Goal: Task Accomplishment & Management: Use online tool/utility

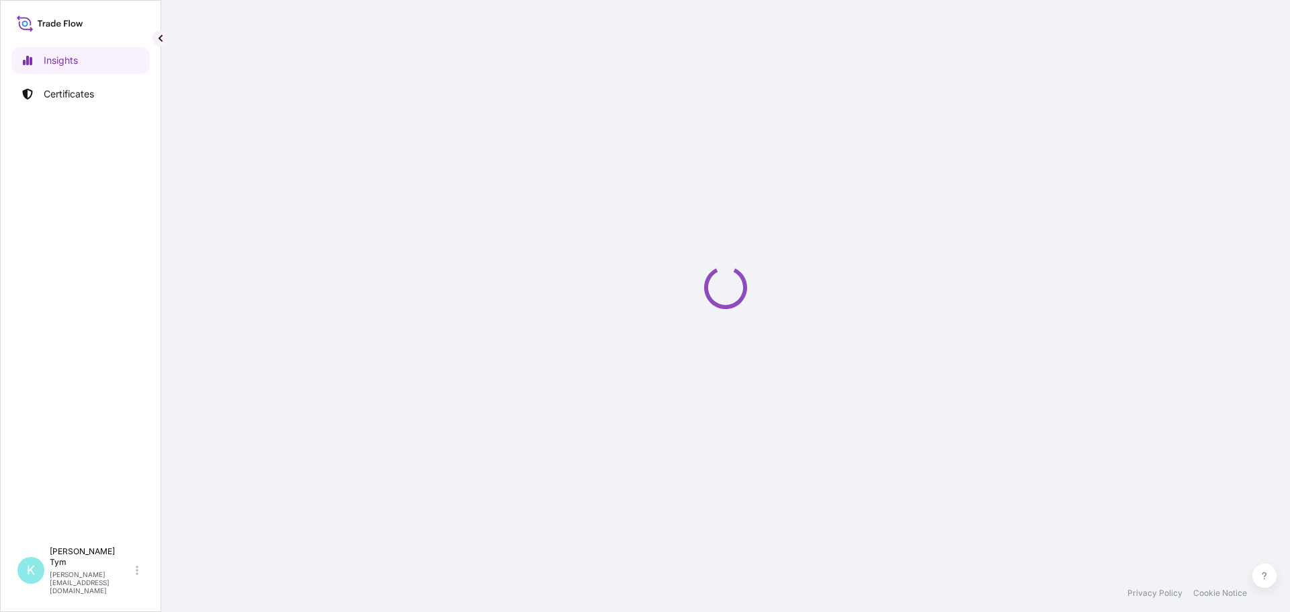
select select "2025"
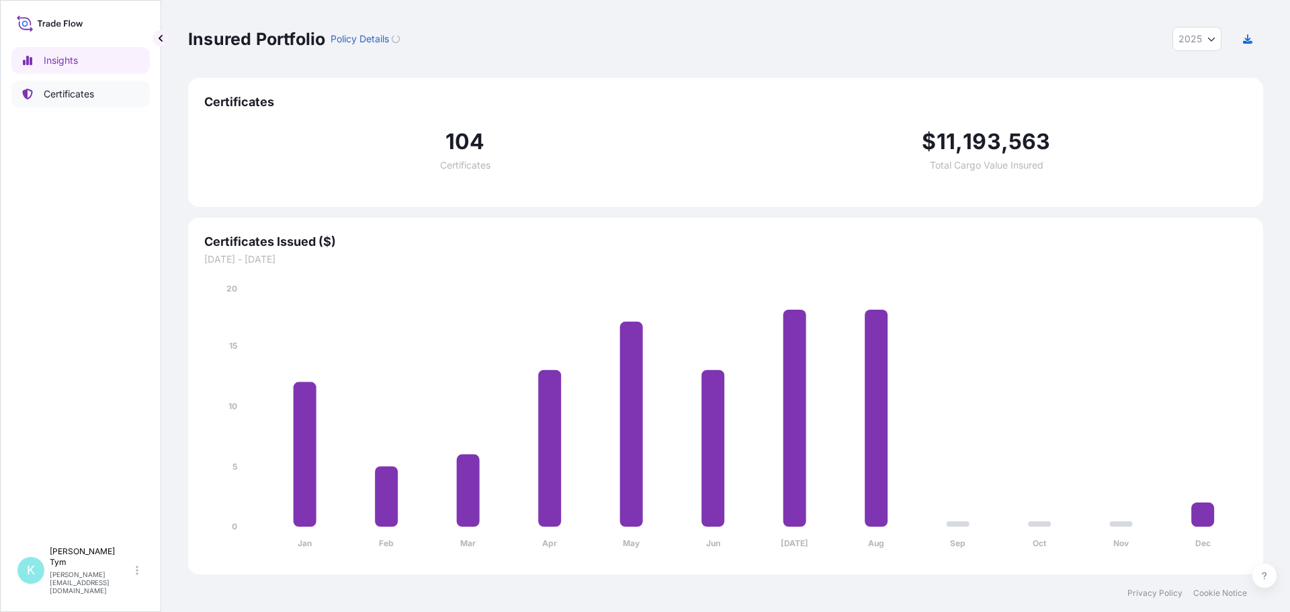
click at [63, 95] on p "Certificates" at bounding box center [69, 93] width 50 height 13
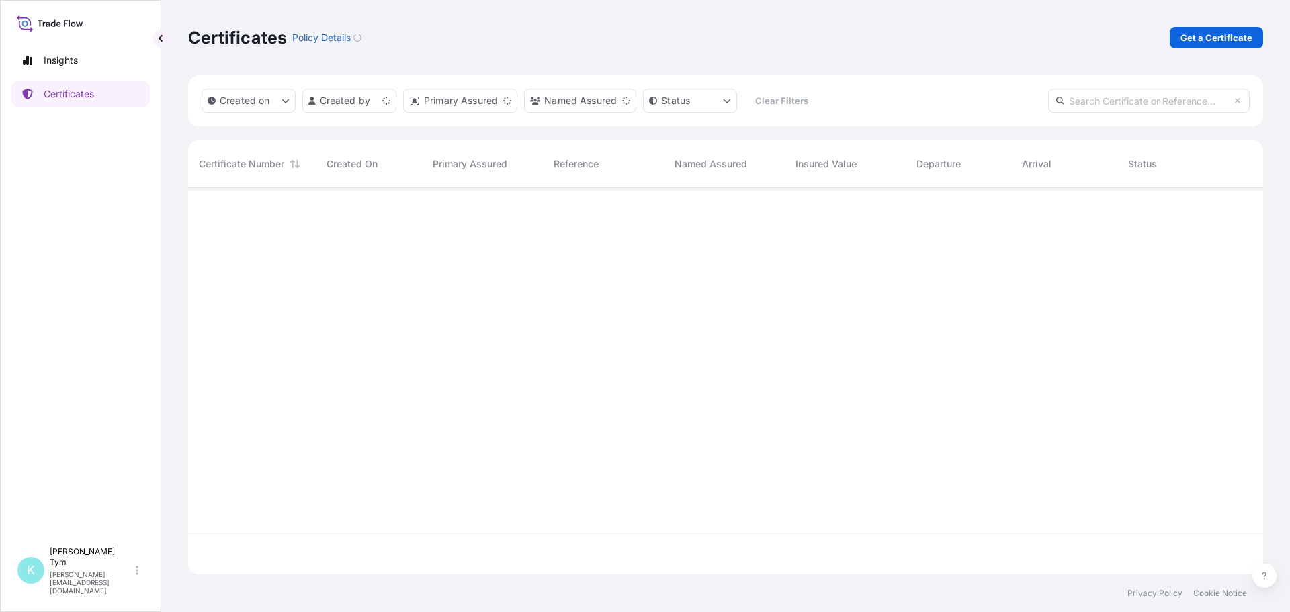
scroll to position [384, 1065]
click at [1081, 102] on input "text" at bounding box center [1149, 101] width 202 height 24
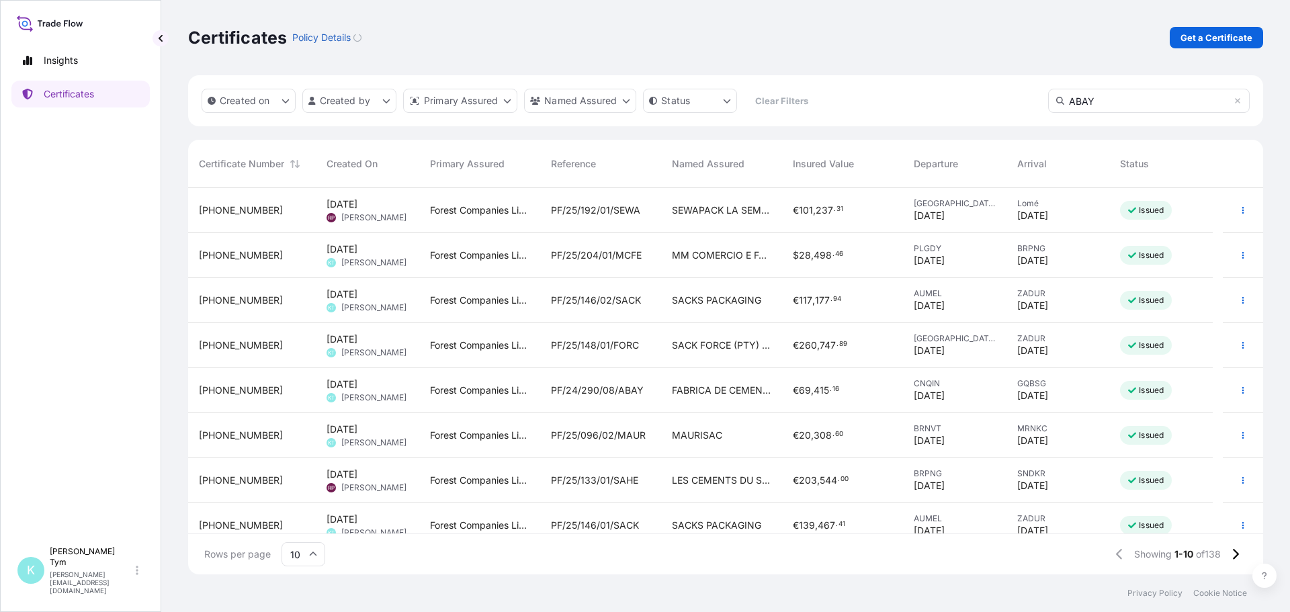
type input "ABAY"
click at [585, 345] on span "PF/24/288/07/ABAY" at bounding box center [597, 345] width 92 height 13
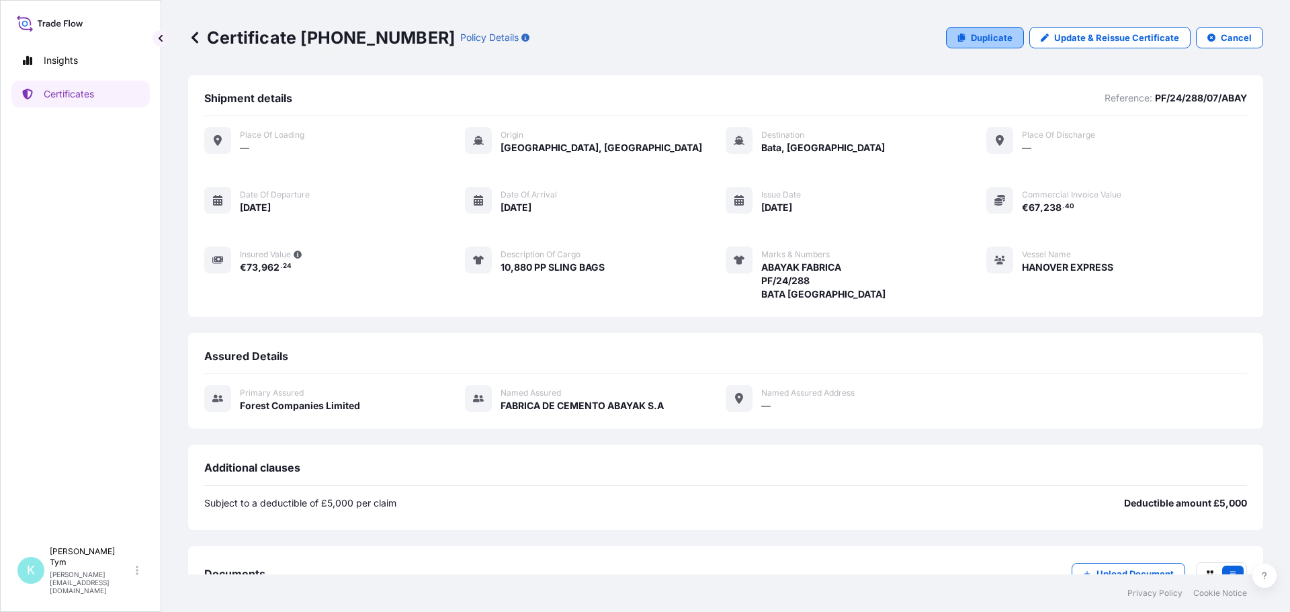
click at [994, 44] on p "Duplicate" at bounding box center [992, 37] width 42 height 13
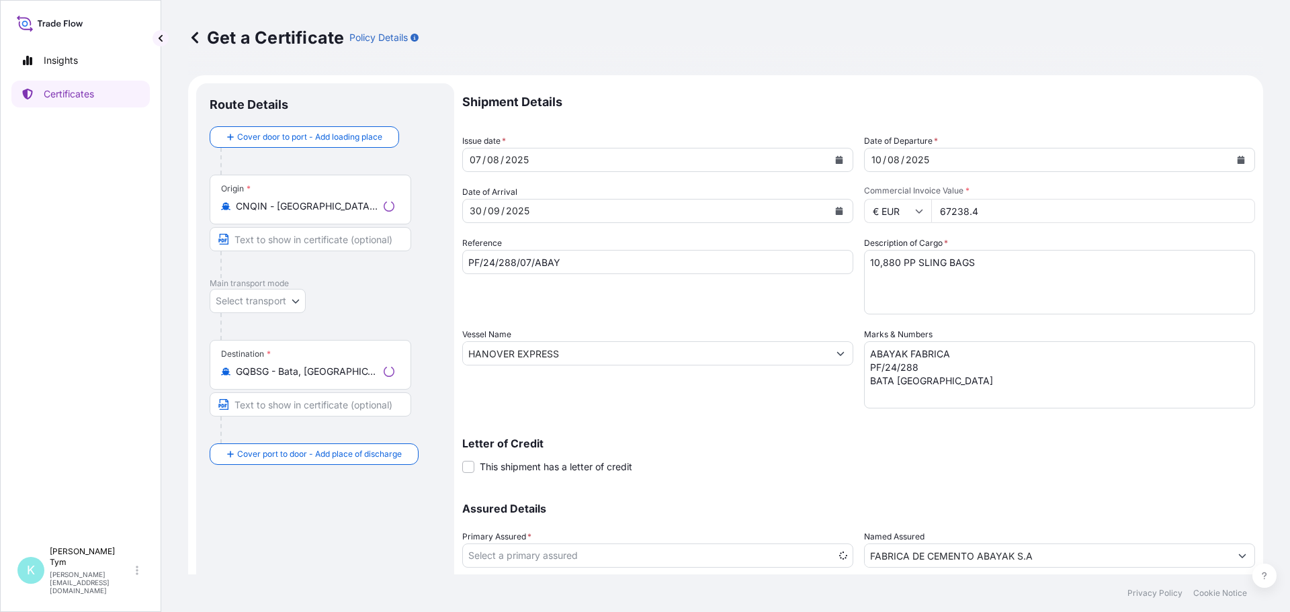
select select "31422"
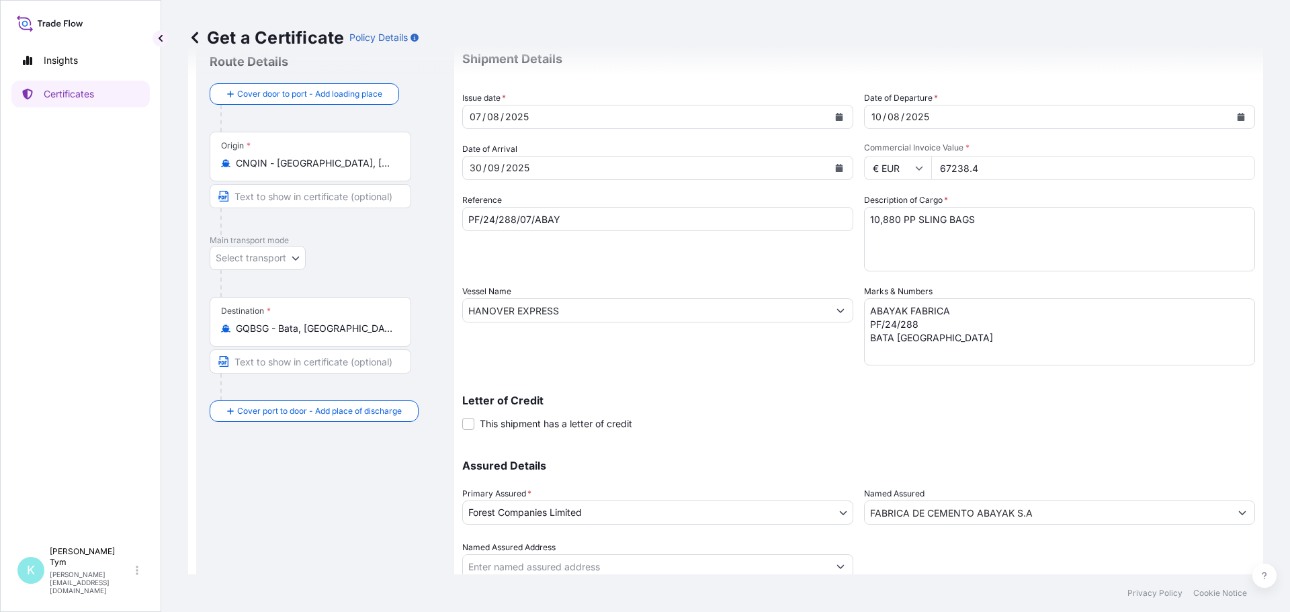
scroll to position [93, 0]
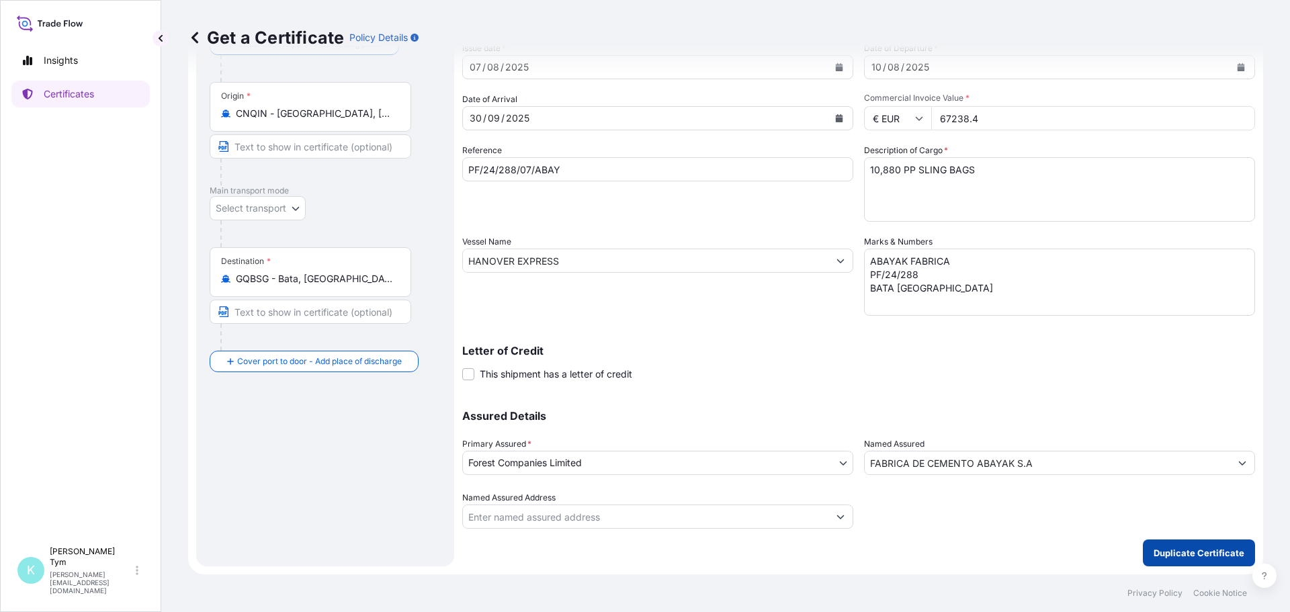
click at [1169, 556] on p "Duplicate Certificate" at bounding box center [1199, 552] width 91 height 13
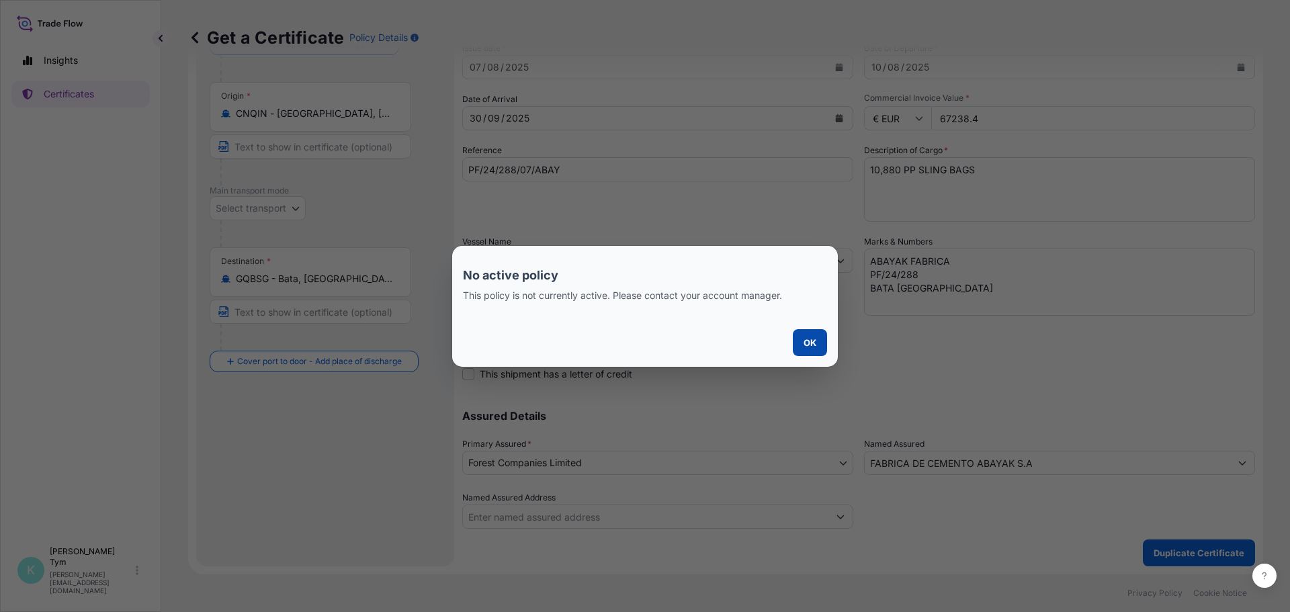
click at [810, 346] on p "OK" at bounding box center [810, 342] width 13 height 13
